Goal: Information Seeking & Learning: Learn about a topic

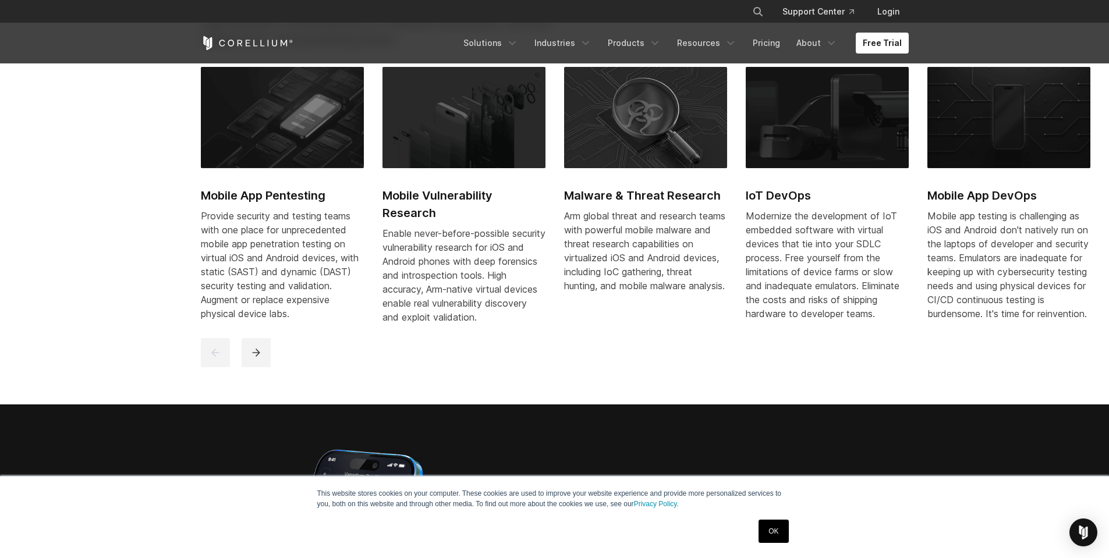
scroll to position [679, 0]
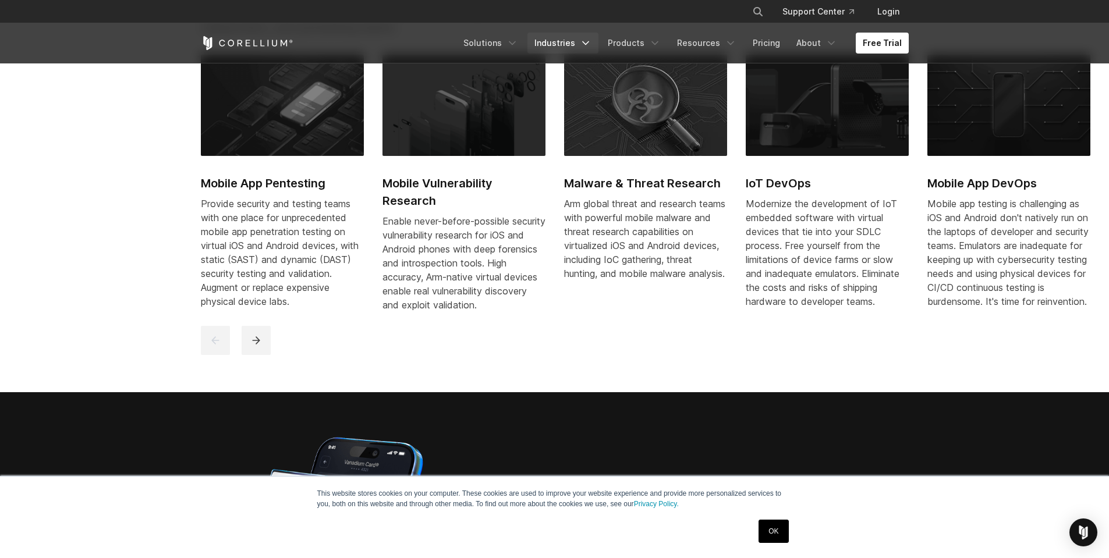
click at [576, 37] on link "Industries" at bounding box center [562, 43] width 71 height 21
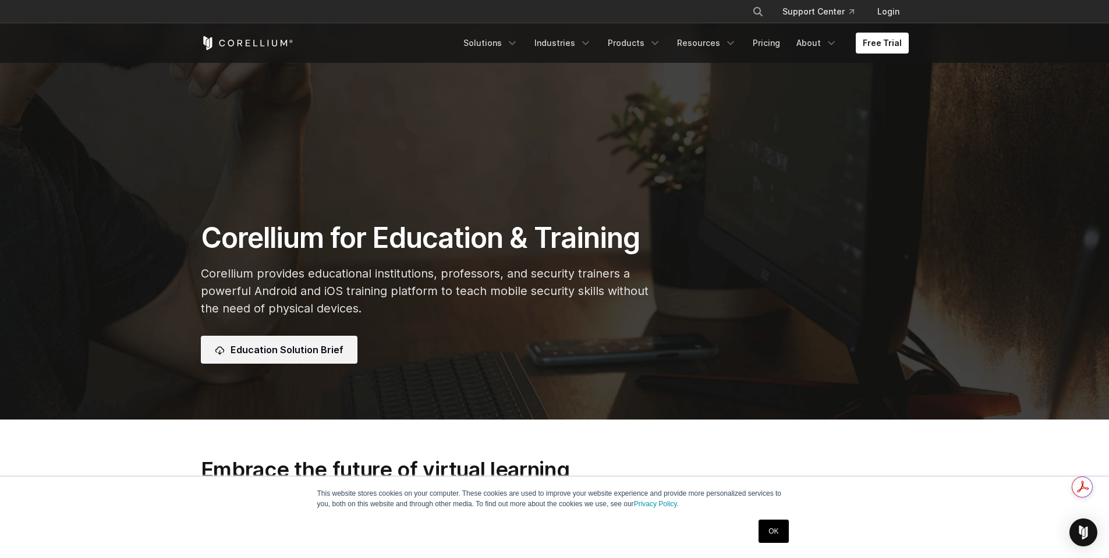
click at [345, 358] on link "Education Solution Brief" at bounding box center [279, 350] width 157 height 28
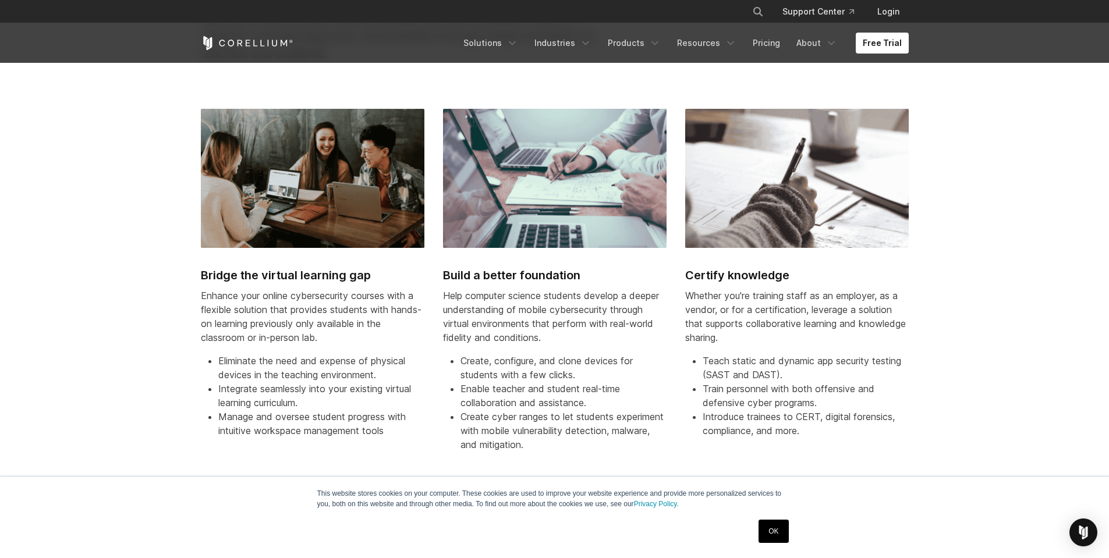
scroll to position [1795, 0]
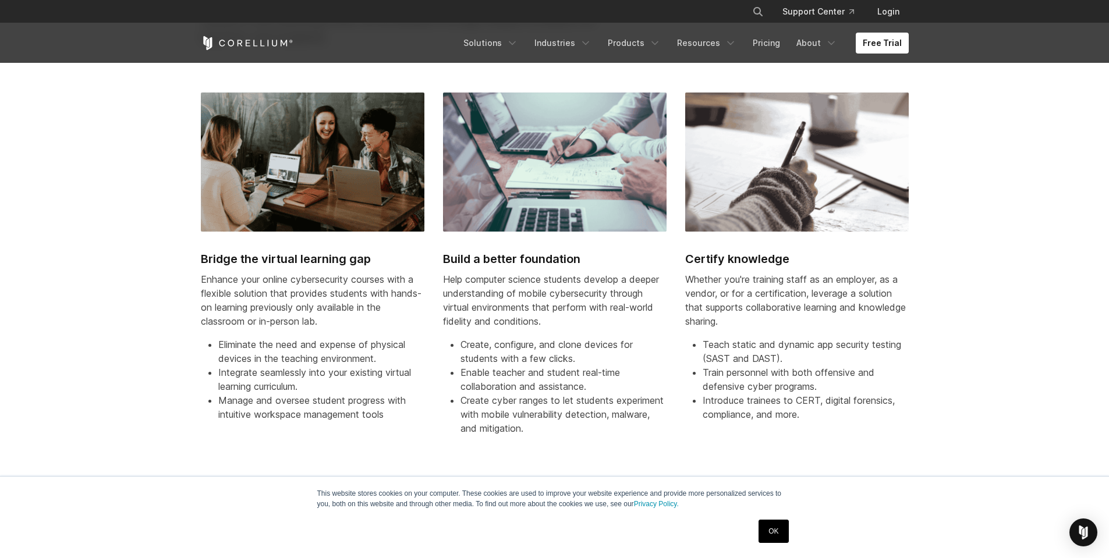
click at [432, 205] on div "Bridge the virtual learning gap Enhance your online cybersecurity courses with …" at bounding box center [564, 276] width 726 height 366
click at [477, 303] on p "Help computer science students develop a deeper understanding of mobile cyberse…" at bounding box center [554, 300] width 223 height 56
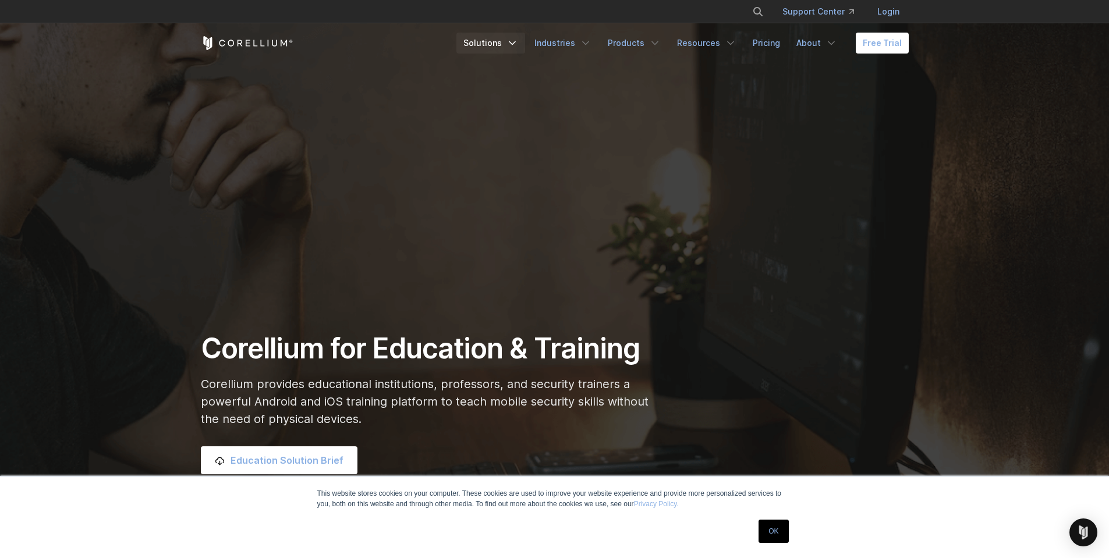
click at [508, 43] on link "Solutions" at bounding box center [490, 43] width 69 height 21
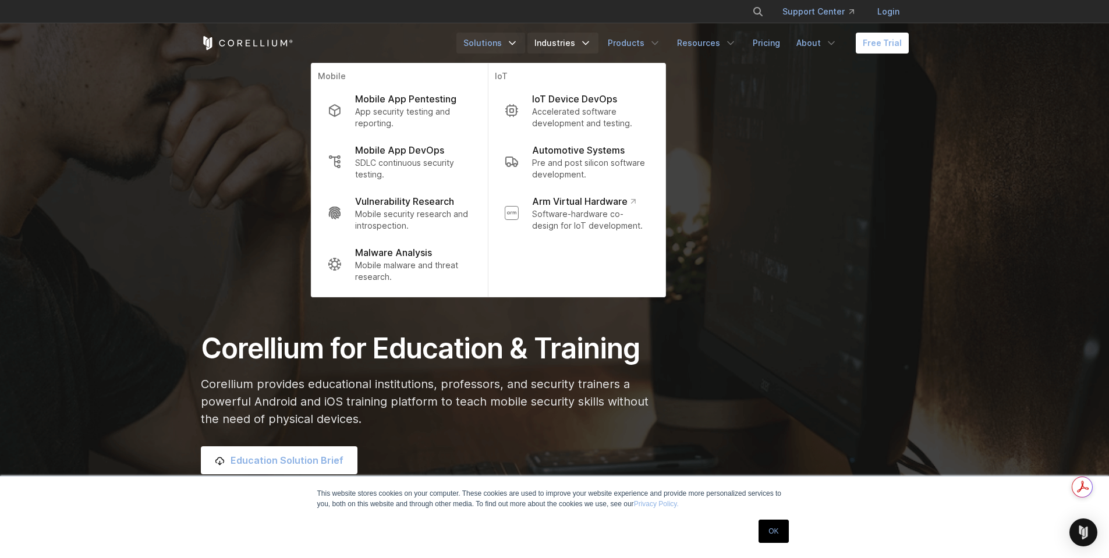
click at [576, 45] on link "Industries" at bounding box center [562, 43] width 71 height 21
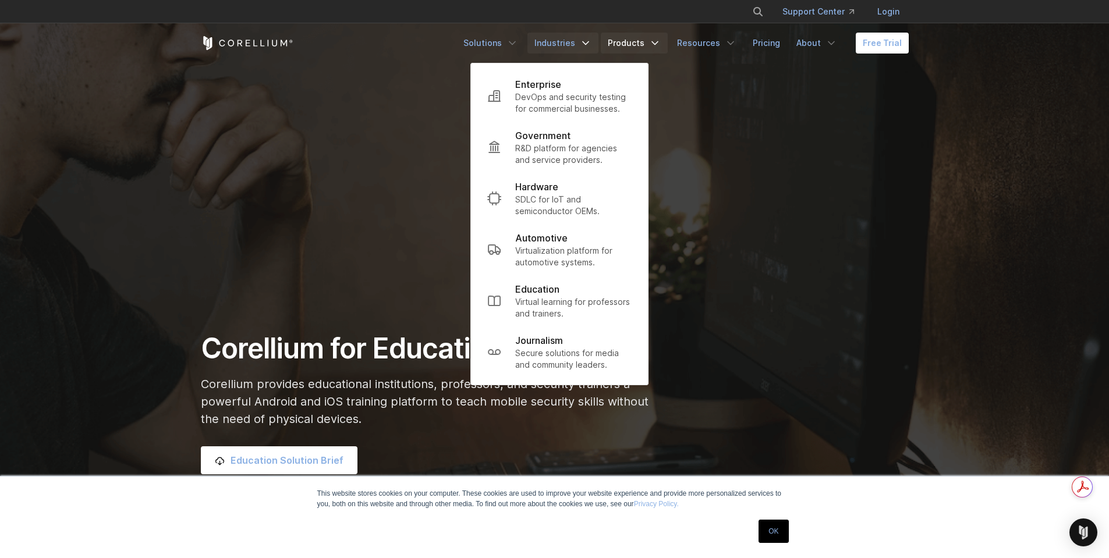
click at [629, 38] on link "Products" at bounding box center [634, 43] width 67 height 21
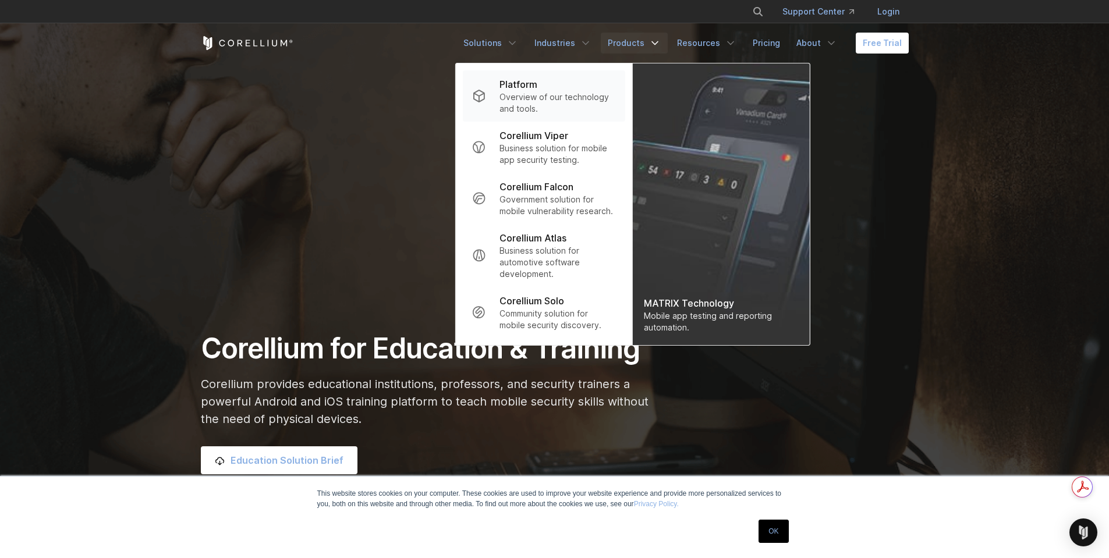
click at [519, 86] on p "Platform" at bounding box center [518, 84] width 38 height 14
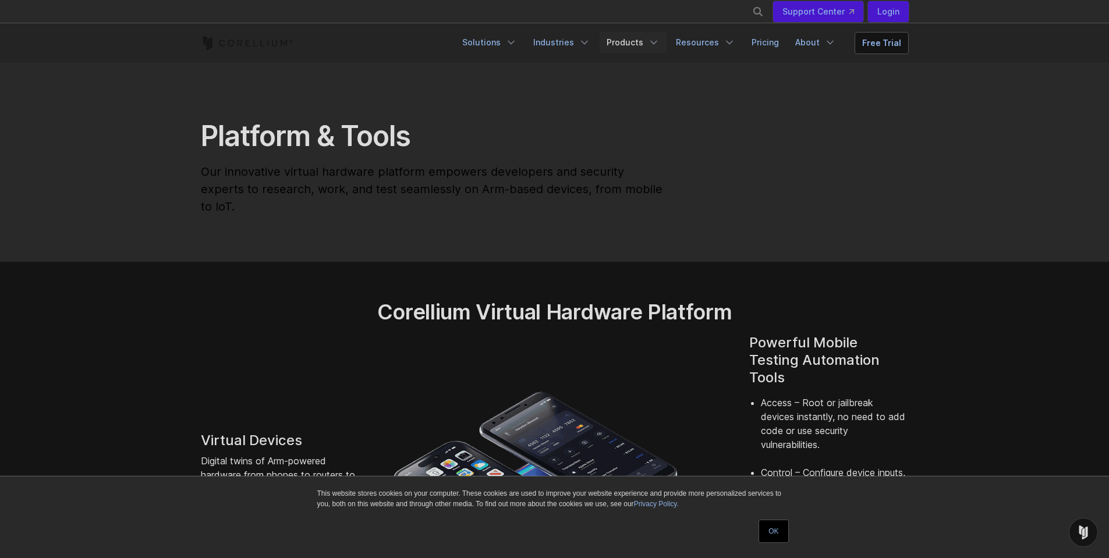
click at [649, 45] on link "Products" at bounding box center [632, 42] width 67 height 21
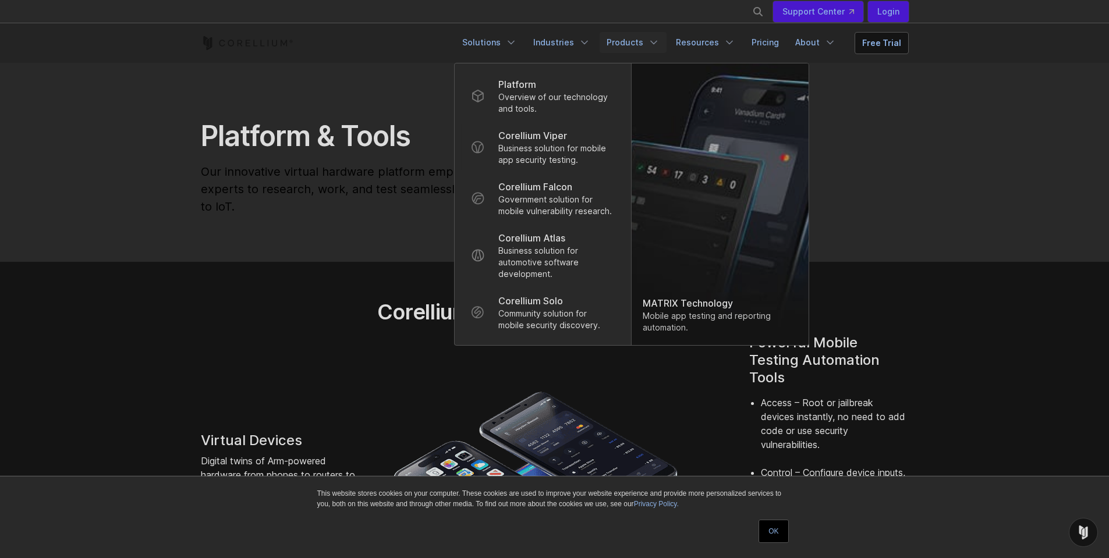
click at [587, 154] on p "Business solution for mobile app security testing." at bounding box center [556, 154] width 116 height 23
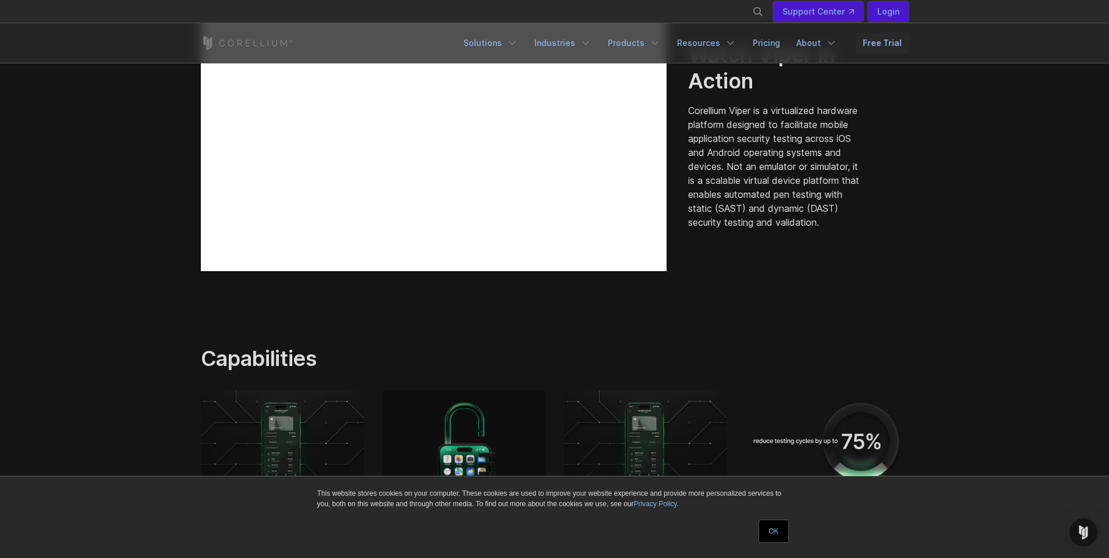
scroll to position [244, 0]
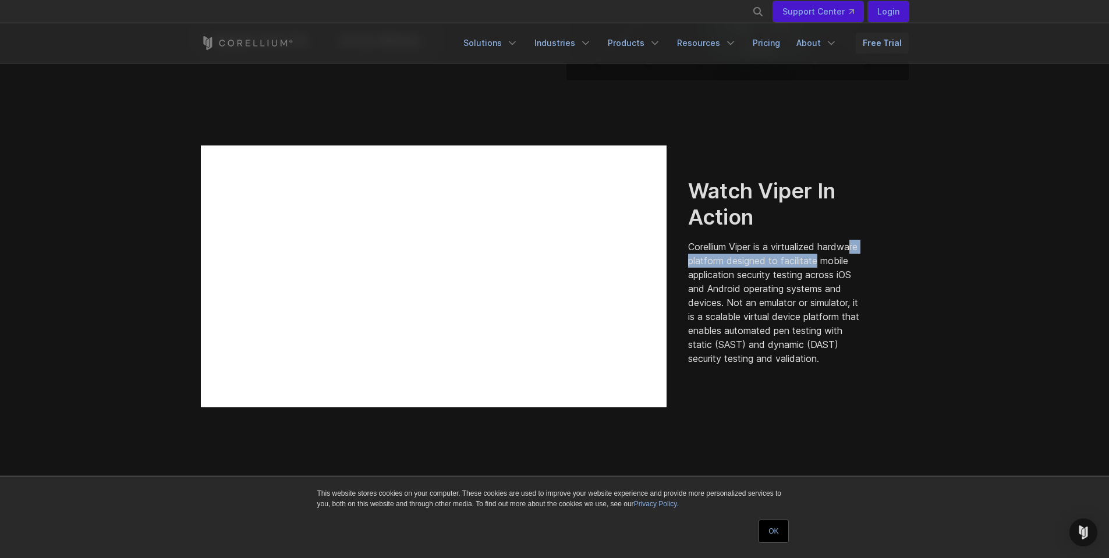
drag, startPoint x: 720, startPoint y: 255, endPoint x: 872, endPoint y: 254, distance: 152.5
click at [872, 254] on div "Watch Viper In Action Corellium Viper is a virtualized hardware platform design…" at bounding box center [790, 271] width 204 height 187
drag, startPoint x: 697, startPoint y: 268, endPoint x: 836, endPoint y: 267, distance: 139.1
click at [836, 267] on p "Corellium Viper is a virtualized hardware platform designed to facilitate mobil…" at bounding box center [776, 303] width 176 height 126
drag, startPoint x: 707, startPoint y: 281, endPoint x: 852, endPoint y: 281, distance: 145.5
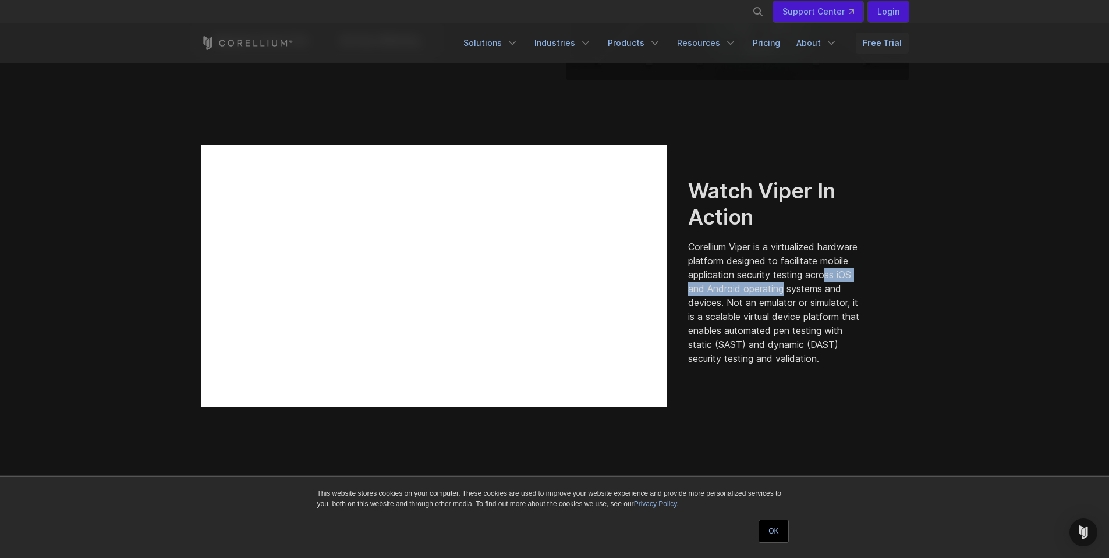
click at [852, 281] on p "Corellium Viper is a virtualized hardware platform designed to facilitate mobil…" at bounding box center [776, 303] width 176 height 126
drag, startPoint x: 705, startPoint y: 298, endPoint x: 863, endPoint y: 297, distance: 157.7
click at [863, 297] on p "Corellium Viper is a virtualized hardware platform designed to facilitate mobil…" at bounding box center [776, 303] width 176 height 126
drag, startPoint x: 689, startPoint y: 311, endPoint x: 737, endPoint y: 310, distance: 48.3
click at [732, 310] on p "Corellium Viper is a virtualized hardware platform designed to facilitate mobil…" at bounding box center [776, 303] width 176 height 126
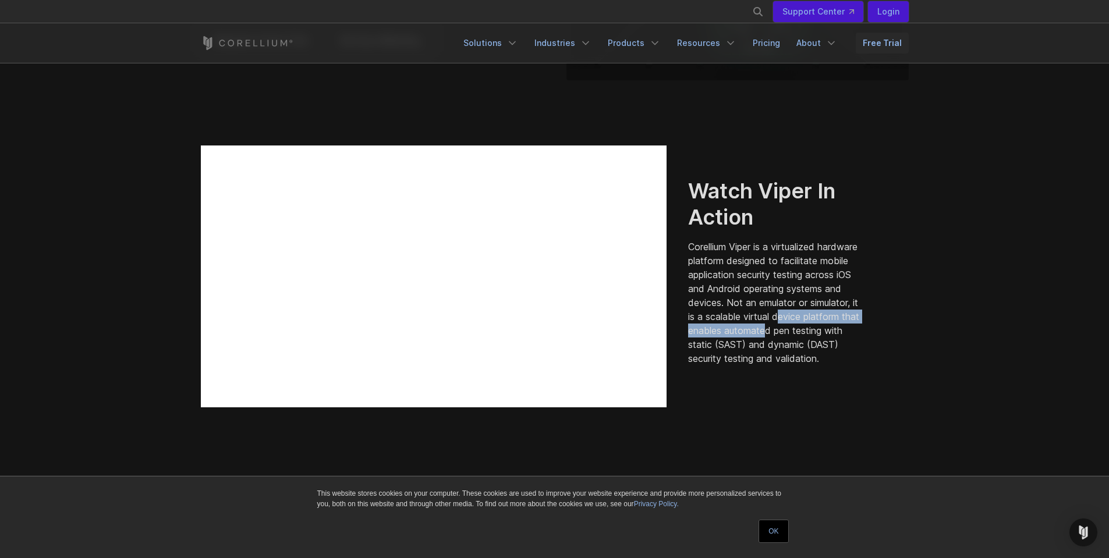
drag, startPoint x: 693, startPoint y: 326, endPoint x: 859, endPoint y: 325, distance: 165.9
click at [859, 325] on p "Corellium Viper is a virtualized hardware platform designed to facilitate mobil…" at bounding box center [776, 303] width 176 height 126
drag, startPoint x: 689, startPoint y: 340, endPoint x: 846, endPoint y: 331, distance: 157.4
click at [846, 331] on p "Corellium Viper is a virtualized hardware platform designed to facilitate mobil…" at bounding box center [776, 303] width 176 height 126
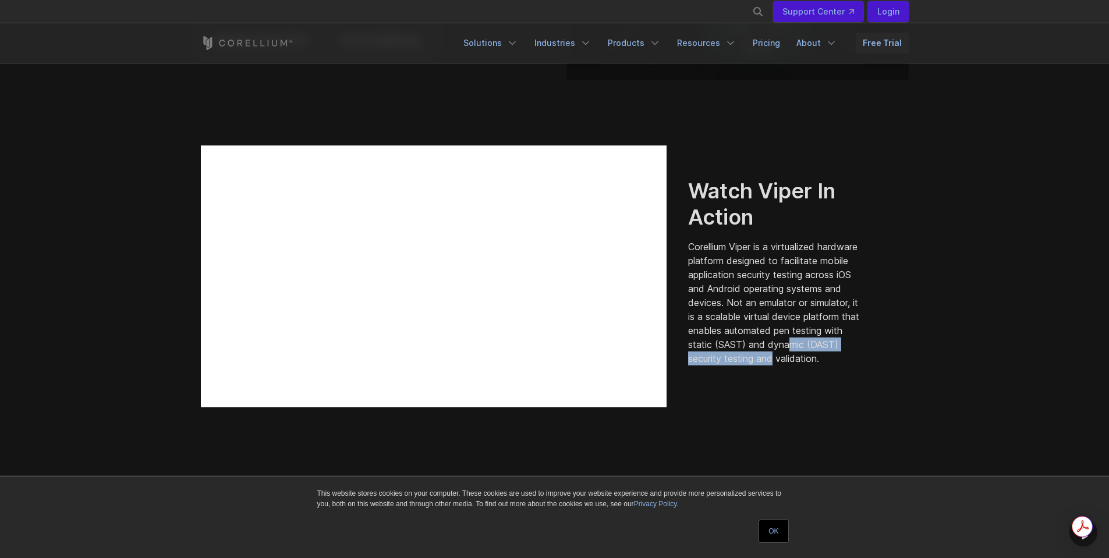
drag, startPoint x: 732, startPoint y: 354, endPoint x: 848, endPoint y: 354, distance: 116.4
click at [848, 354] on p "Corellium Viper is a virtualized hardware platform designed to facilitate mobil…" at bounding box center [776, 303] width 176 height 126
click at [777, 366] on p "Corellium Viper is a virtualized hardware platform designed to facilitate mobil…" at bounding box center [776, 303] width 176 height 126
drag, startPoint x: 780, startPoint y: 311, endPoint x: 848, endPoint y: 311, distance: 68.1
click at [848, 311] on p "Corellium Viper is a virtualized hardware platform designed to facilitate mobil…" at bounding box center [776, 303] width 176 height 126
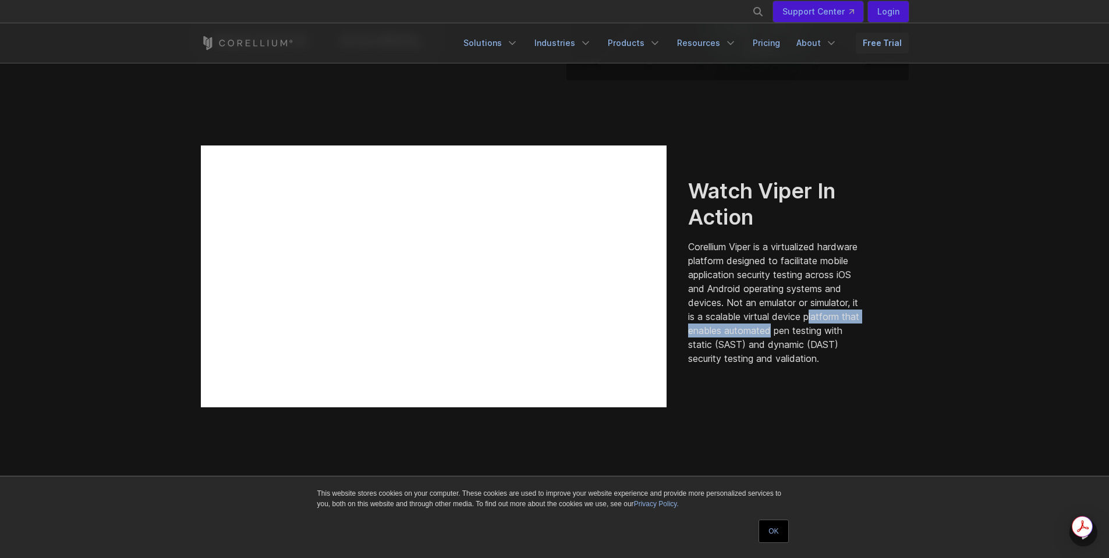
drag, startPoint x: 726, startPoint y: 322, endPoint x: 869, endPoint y: 329, distance: 143.3
click at [869, 329] on div "Watch Viper In Action Corellium Viper is a virtualized hardware platform design…" at bounding box center [790, 271] width 204 height 187
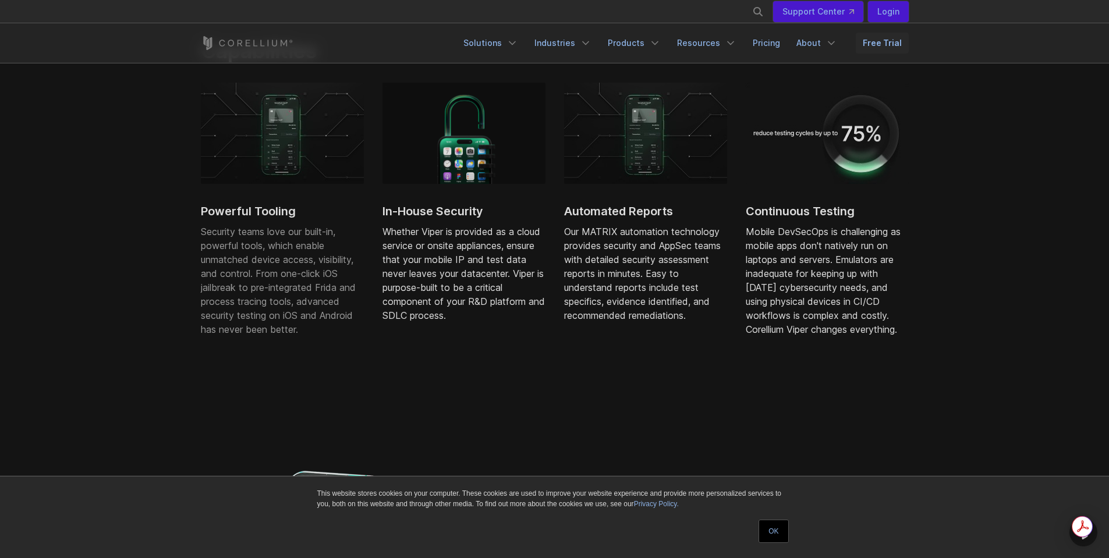
scroll to position [690, 0]
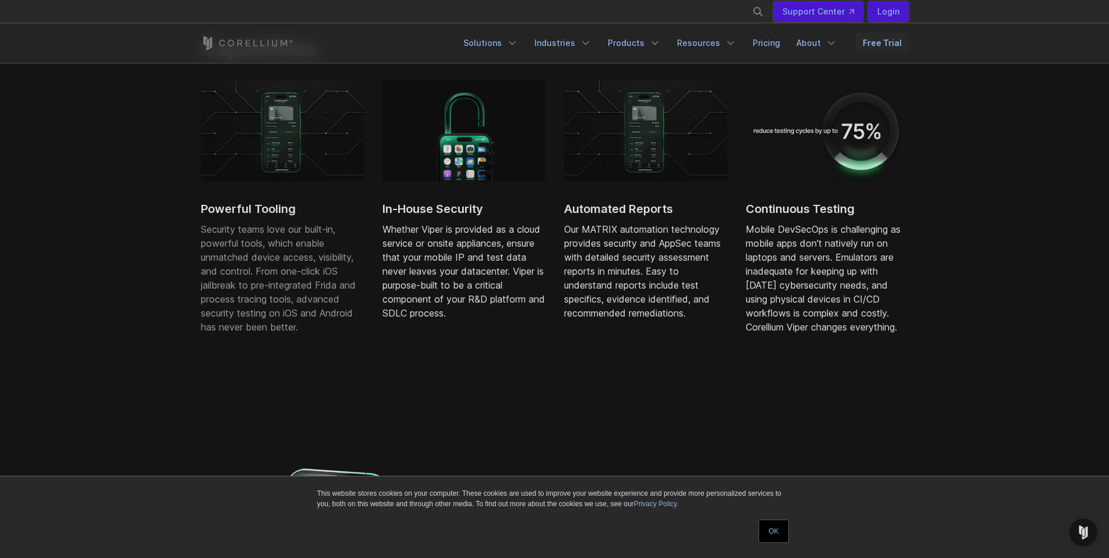
drag, startPoint x: 808, startPoint y: 246, endPoint x: 896, endPoint y: 246, distance: 88.5
click at [896, 246] on div "Mobile DevSecOps is challenging as mobile apps don't natively run on laptops an…" at bounding box center [827, 278] width 163 height 112
drag, startPoint x: 759, startPoint y: 228, endPoint x: 836, endPoint y: 228, distance: 76.8
click at [836, 228] on div "Mobile DevSecOps is challenging as mobile apps don't natively run on laptops an…" at bounding box center [827, 278] width 163 height 112
drag, startPoint x: 847, startPoint y: 232, endPoint x: 938, endPoint y: 238, distance: 91.0
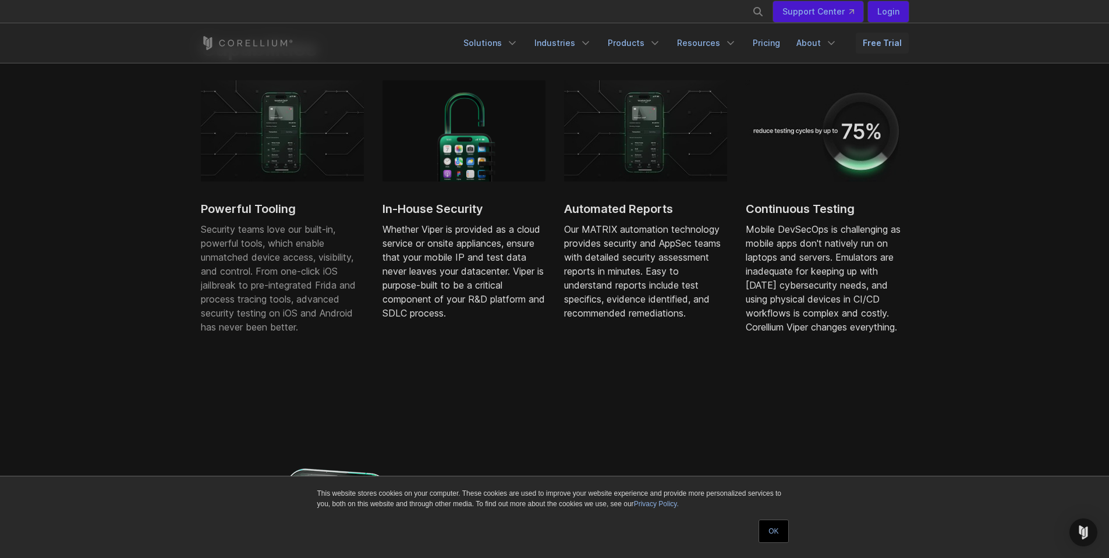
click at [938, 238] on section "Capabilities Powerful Tooling Security teams love our built-in, powerful tools,…" at bounding box center [554, 210] width 1109 height 425
drag, startPoint x: 747, startPoint y: 245, endPoint x: 881, endPoint y: 248, distance: 133.9
click at [881, 248] on div "Mobile DevSecOps is challenging as mobile apps don't natively run on laptops an…" at bounding box center [827, 278] width 163 height 112
drag, startPoint x: 774, startPoint y: 256, endPoint x: 822, endPoint y: 262, distance: 49.3
click at [822, 262] on div "Mobile DevSecOps is challenging as mobile apps don't natively run on laptops an…" at bounding box center [827, 278] width 163 height 112
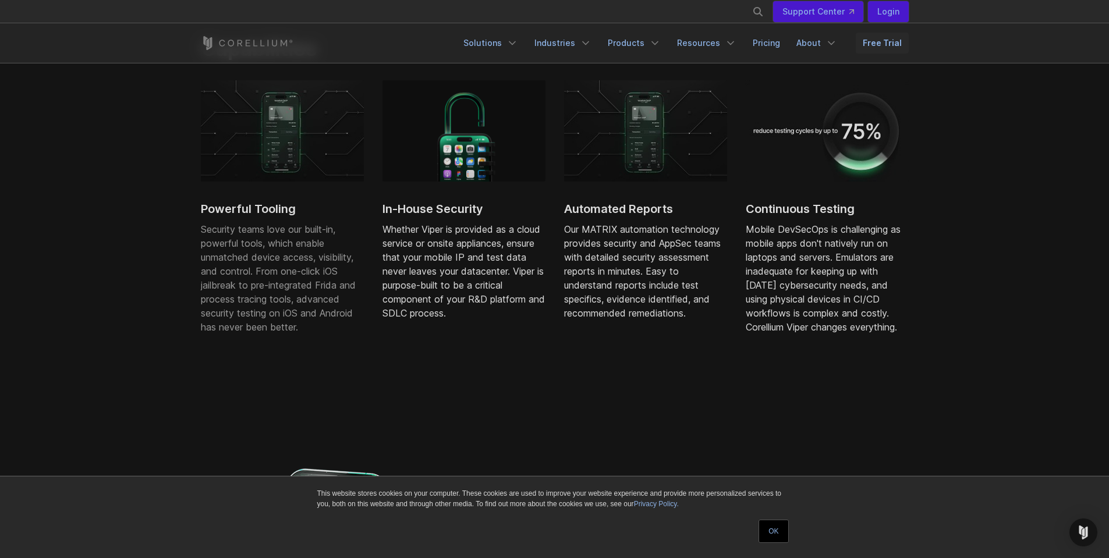
drag, startPoint x: 758, startPoint y: 261, endPoint x: 776, endPoint y: 258, distance: 18.3
click at [775, 258] on div "Mobile DevSecOps is challenging as mobile apps don't natively run on laptops an…" at bounding box center [827, 278] width 163 height 112
drag, startPoint x: 816, startPoint y: 258, endPoint x: 843, endPoint y: 259, distance: 26.8
click at [843, 259] on div "Mobile DevSecOps is challenging as mobile apps don't natively run on laptops an…" at bounding box center [827, 278] width 163 height 112
drag, startPoint x: 843, startPoint y: 259, endPoint x: 904, endPoint y: 262, distance: 60.6
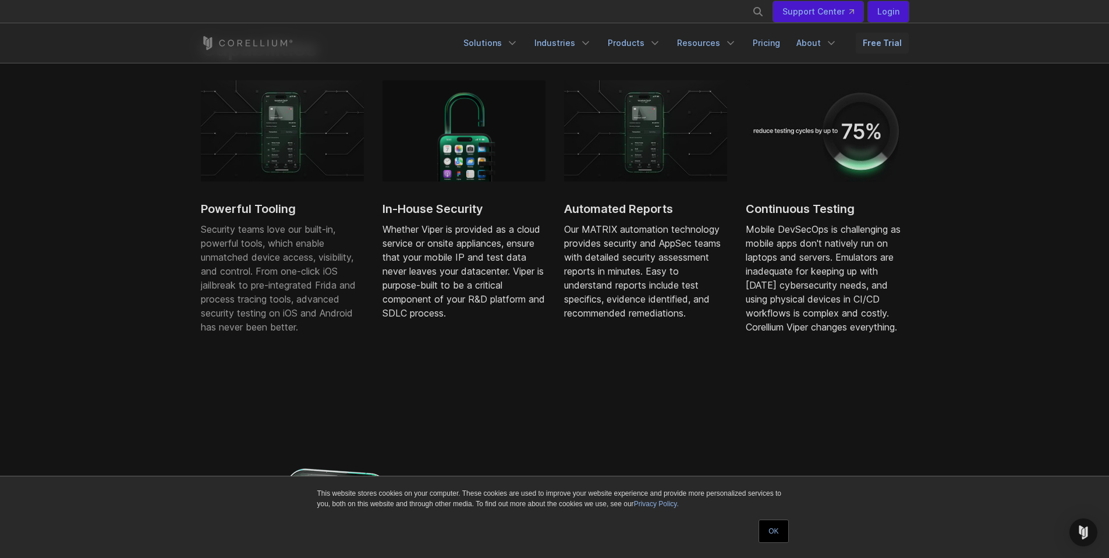
click at [904, 262] on div "Mobile DevSecOps is challenging as mobile apps don't natively run on laptops an…" at bounding box center [827, 278] width 163 height 112
drag, startPoint x: 789, startPoint y: 278, endPoint x: 820, endPoint y: 293, distance: 34.1
click at [818, 293] on div "Mobile DevSecOps is challenging as mobile apps don't natively run on laptops an…" at bounding box center [827, 278] width 163 height 112
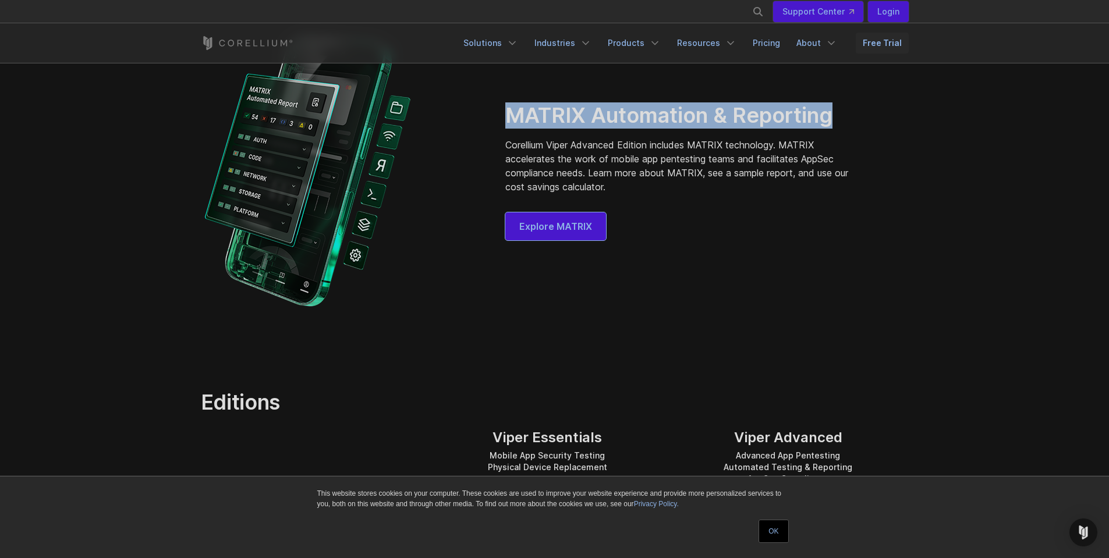
drag, startPoint x: 508, startPoint y: 115, endPoint x: 835, endPoint y: 121, distance: 326.6
click at [835, 122] on div "MATRIX Automation & Reporting Corellium Viper Advanced Edition includes MATRIX …" at bounding box center [707, 171] width 427 height 138
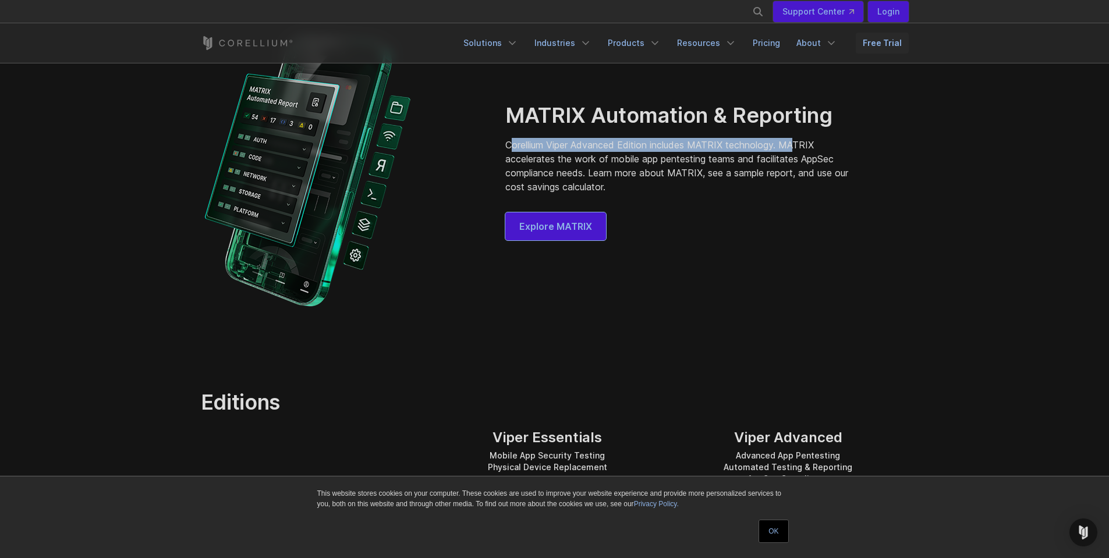
drag, startPoint x: 529, startPoint y: 147, endPoint x: 806, endPoint y: 144, distance: 276.5
click at [805, 144] on p "Corellium Viper Advanced Edition includes MATRIX technology. MATRIX accelerates…" at bounding box center [684, 166] width 359 height 56
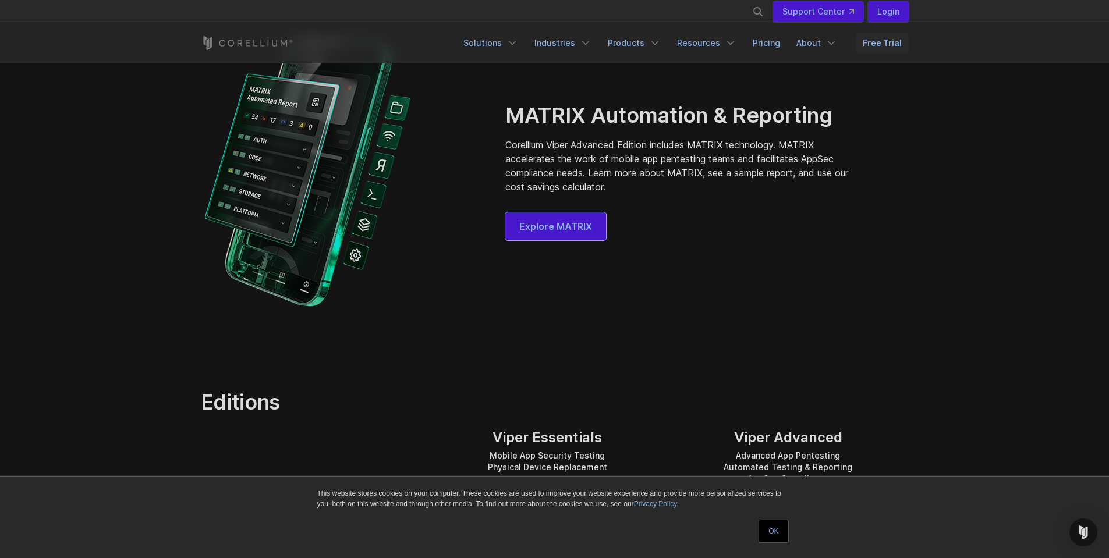
click at [607, 235] on div "Explore MATRIX" at bounding box center [684, 226] width 359 height 28
click at [591, 237] on link "Explore MATRIX" at bounding box center [555, 226] width 101 height 28
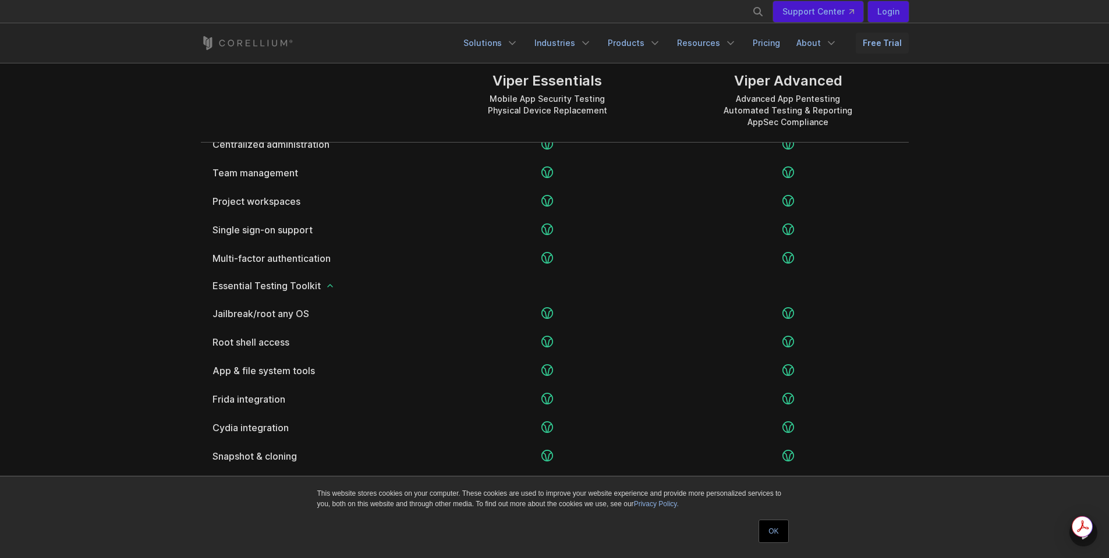
click at [775, 536] on link "OK" at bounding box center [773, 531] width 30 height 23
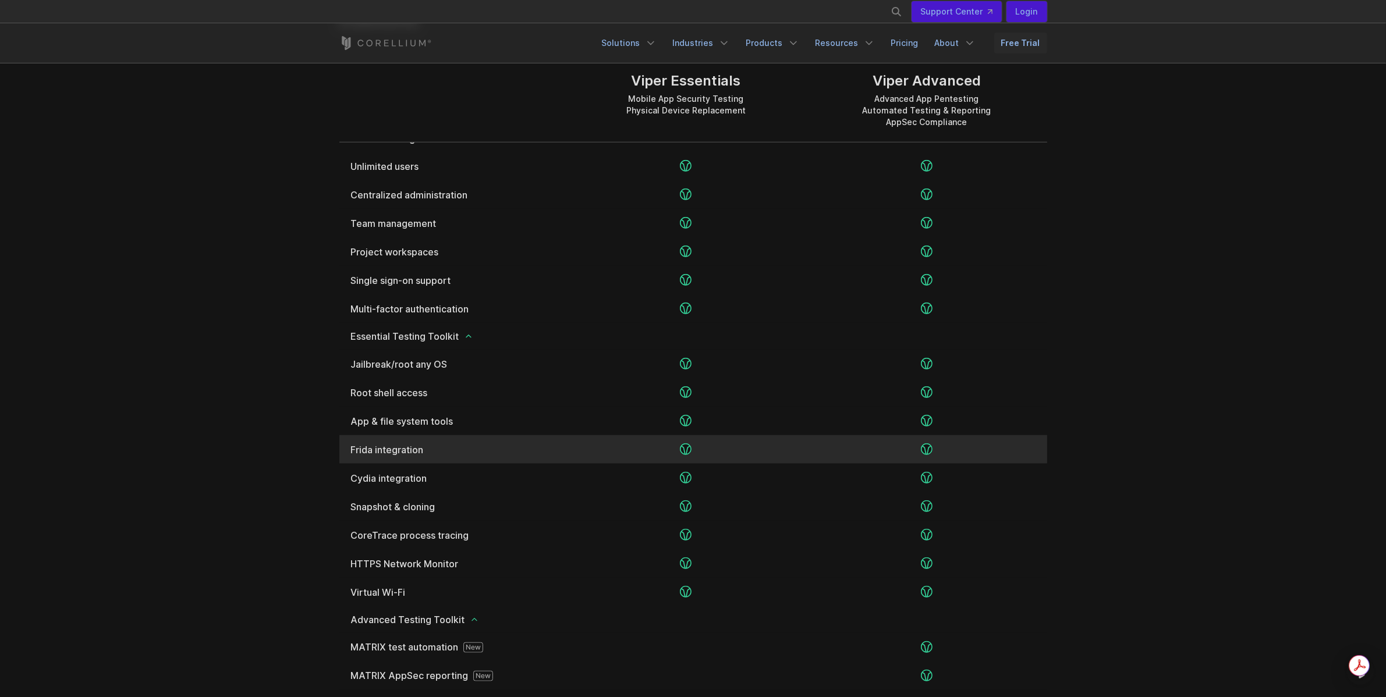
scroll to position [1364, 0]
